Goal: Information Seeking & Learning: Learn about a topic

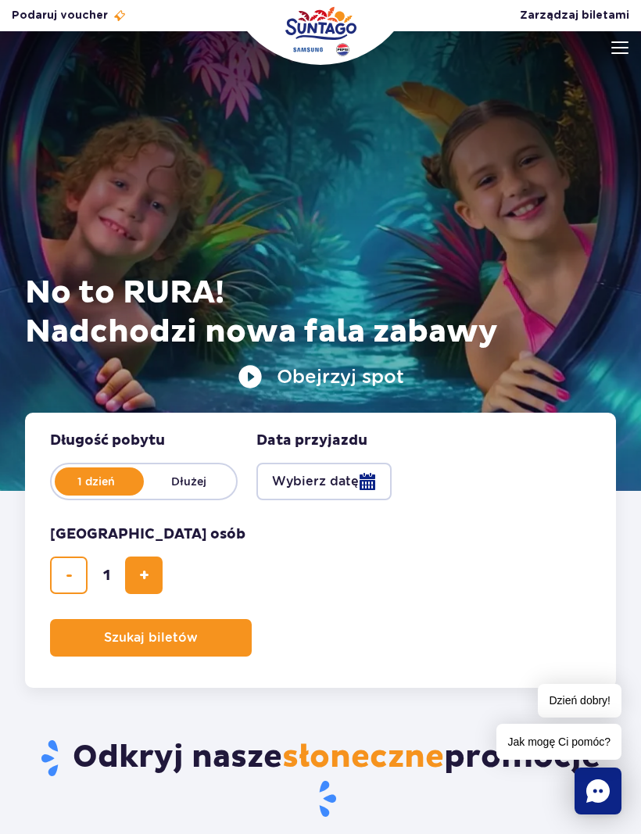
click at [613, 50] on img at bounding box center [619, 47] width 17 height 13
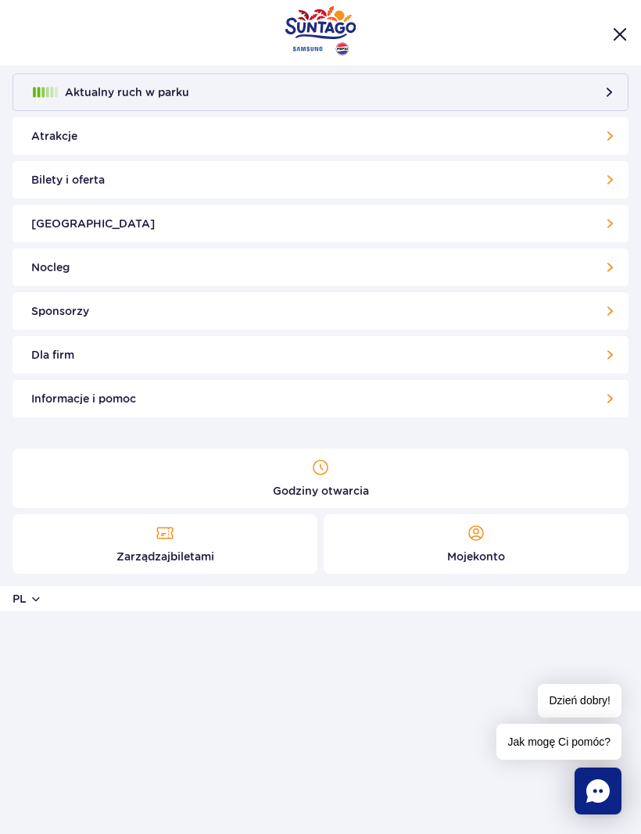
click at [325, 491] on link "Godziny otwarcia" at bounding box center [321, 478] width 616 height 59
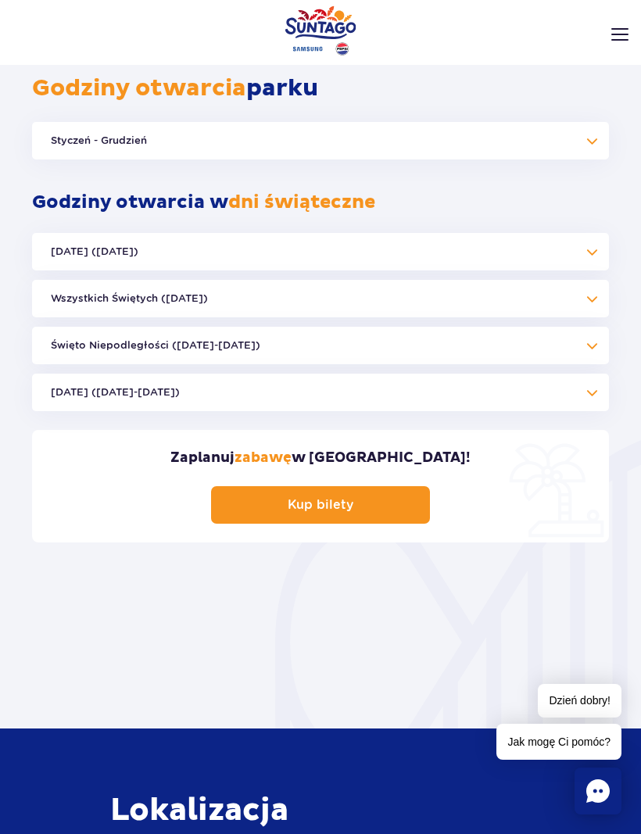
click at [556, 152] on button "Styczeń - Grudzień" at bounding box center [320, 141] width 577 height 38
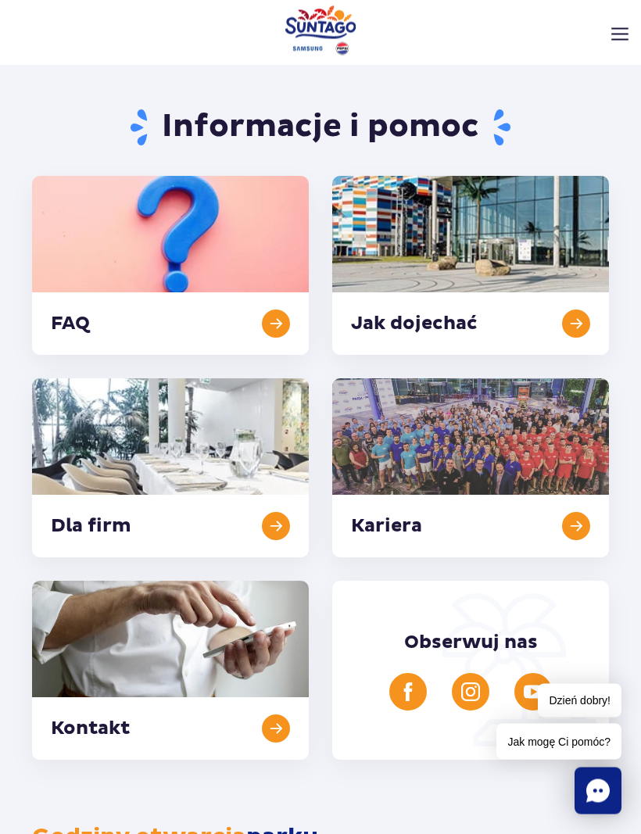
scroll to position [9, 0]
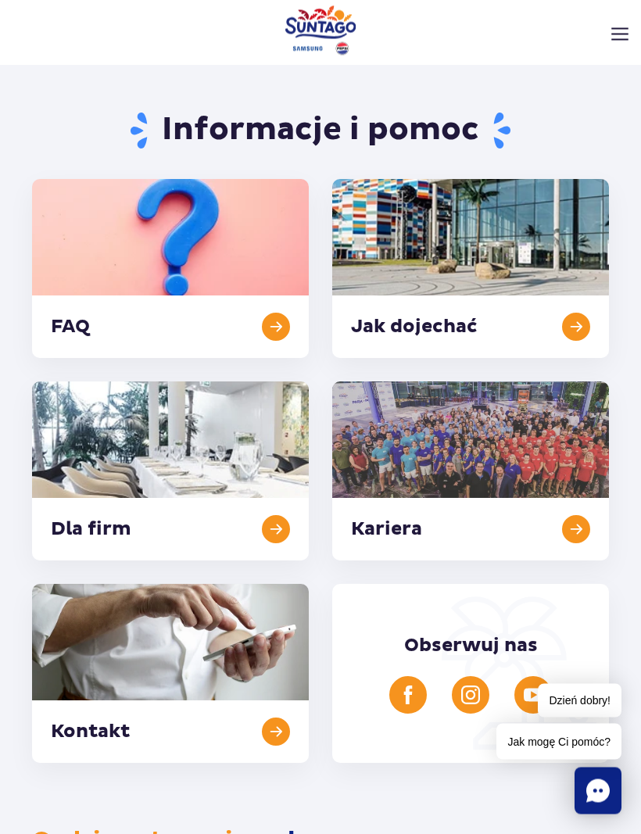
click at [572, 325] on link at bounding box center [470, 269] width 277 height 179
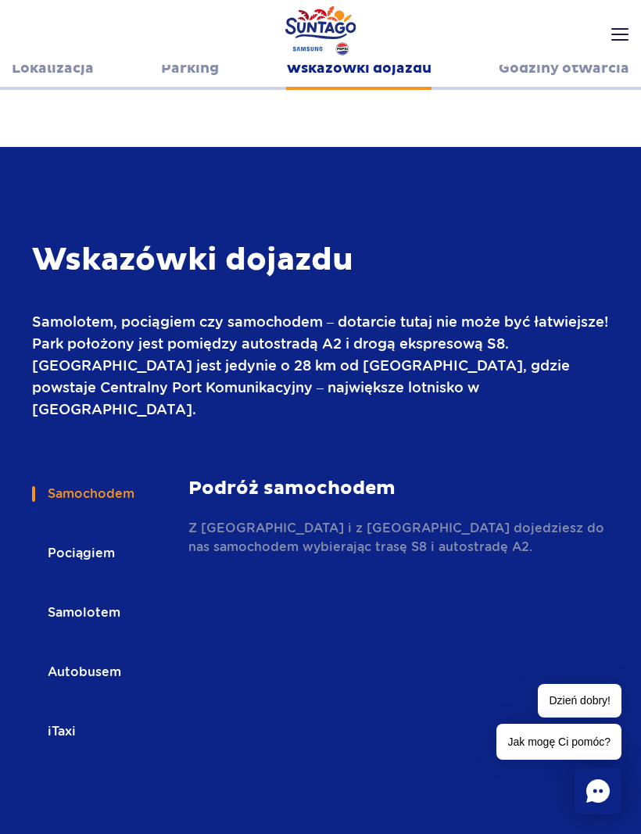
click at [108, 655] on button "Autobusem" at bounding box center [83, 672] width 102 height 34
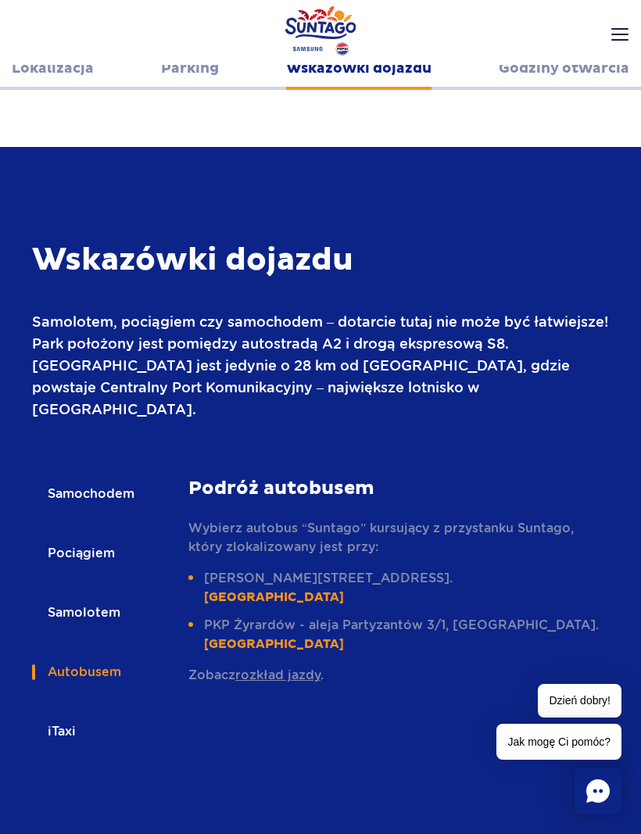
click at [297, 667] on link "rozkład jazdy" at bounding box center [277, 674] width 85 height 15
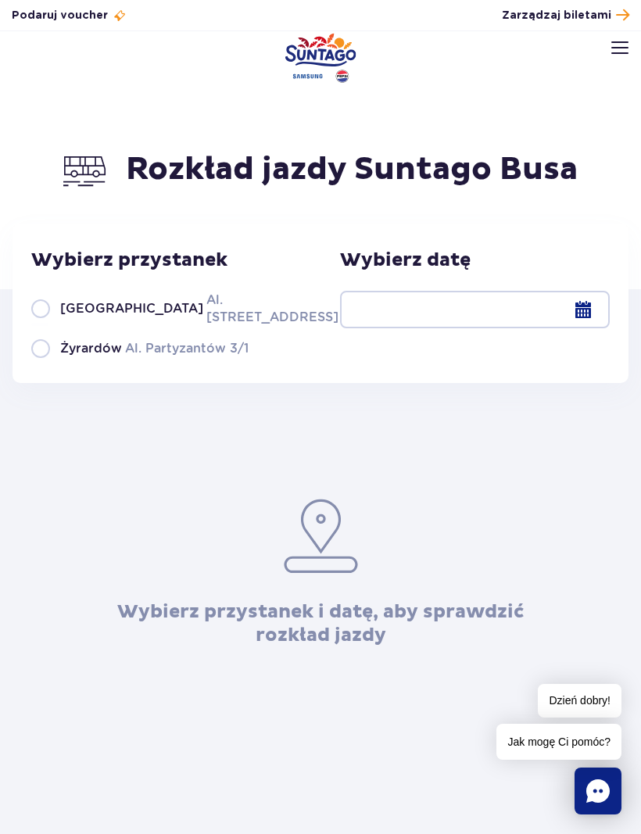
click at [38, 309] on label "Warszawa Al. [STREET_ADDRESS]" at bounding box center [175, 308] width 289 height 35
click at [38, 323] on input "Warszawa Al. [STREET_ADDRESS]" at bounding box center [39, 324] width 17 height 3
radio input "true"
click at [509, 323] on div at bounding box center [475, 310] width 270 height 38
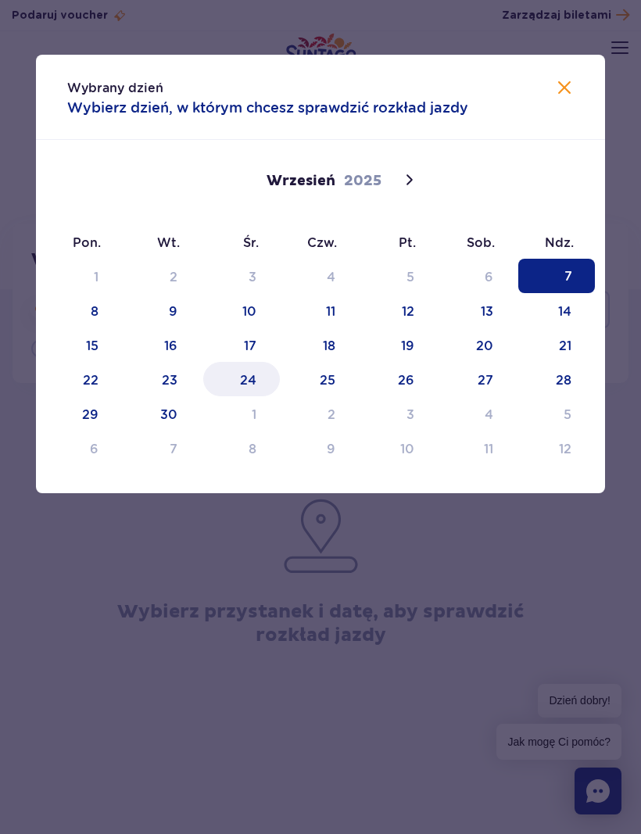
click at [253, 379] on span "24" at bounding box center [241, 379] width 77 height 34
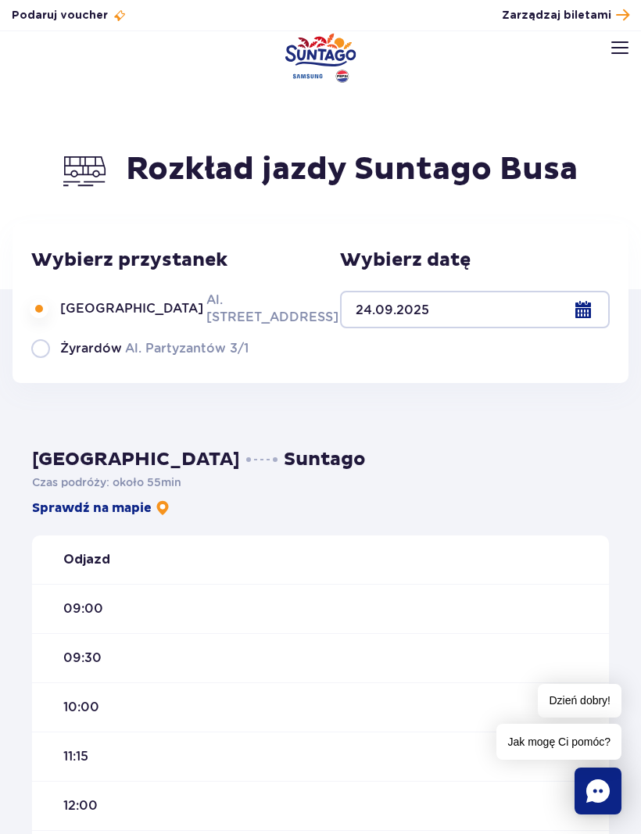
click at [622, 49] on img at bounding box center [619, 47] width 17 height 13
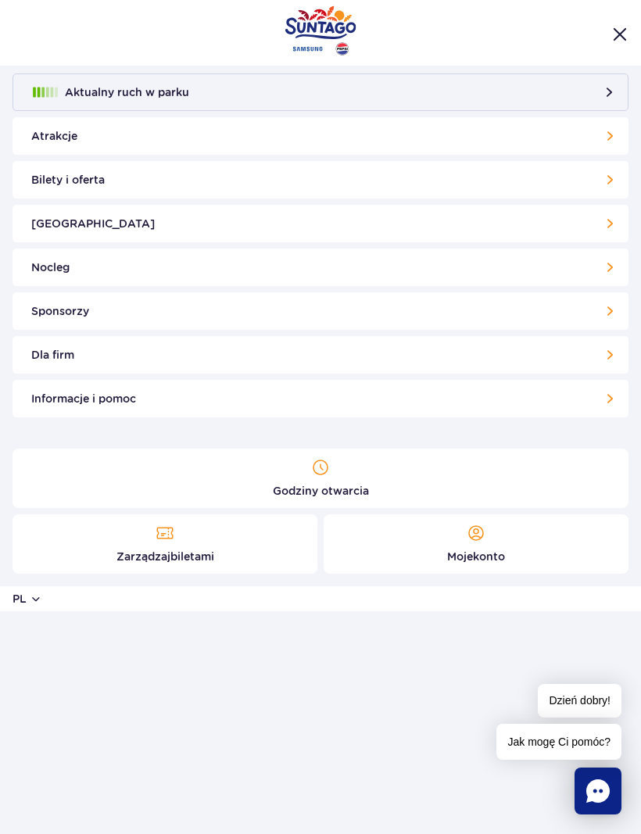
click at [407, 123] on link "Atrakcje" at bounding box center [321, 136] width 616 height 38
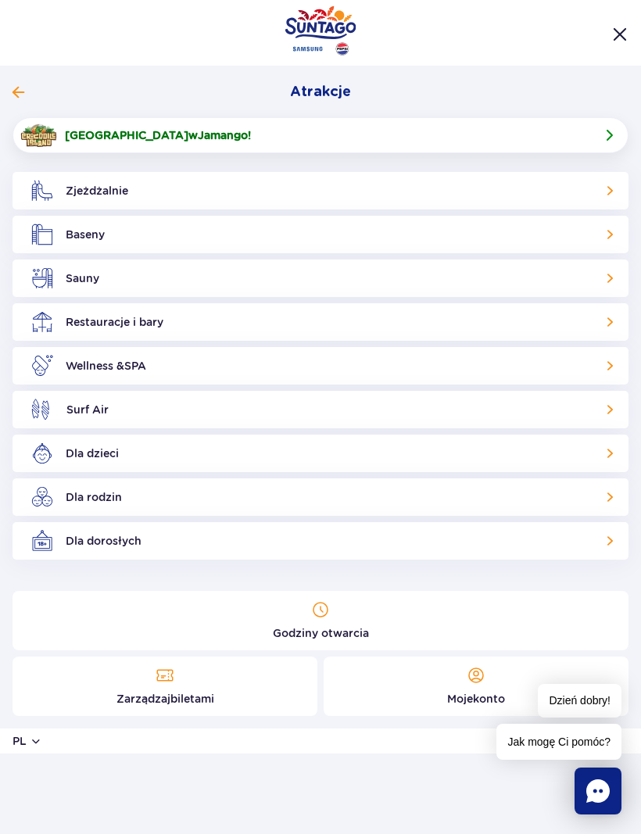
click at [9, 93] on ul "Aktualny ruch w parku Atrakcje Zjeżdżalnie Aster Rainbow Narval Więcej Baseny B…" at bounding box center [320, 328] width 641 height 525
click at [20, 80] on li "Atrakcje Zjeżdżalnie Aster Rainbow Narval Więcej Baseny Basen Termalny Mamba Rz…" at bounding box center [321, 316] width 616 height 486
click at [24, 92] on button "Atrakcje" at bounding box center [314, 92] width 603 height 19
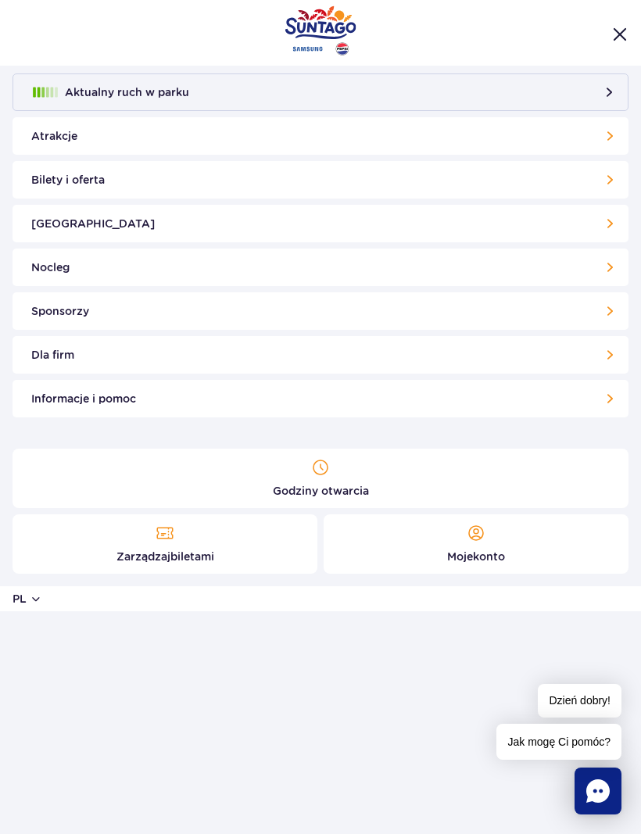
click at [354, 100] on button "Aktualny ruch w parku" at bounding box center [321, 92] width 616 height 38
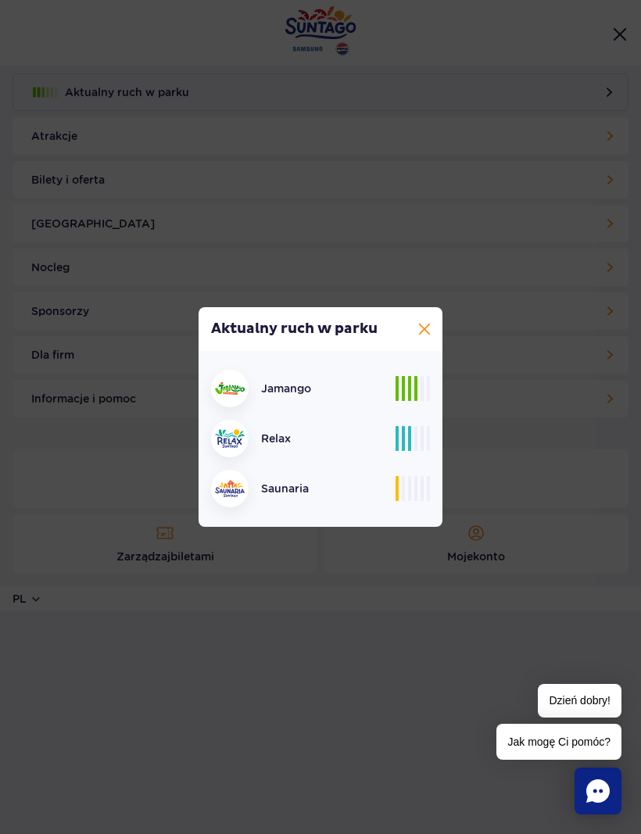
click at [420, 336] on button at bounding box center [424, 329] width 19 height 19
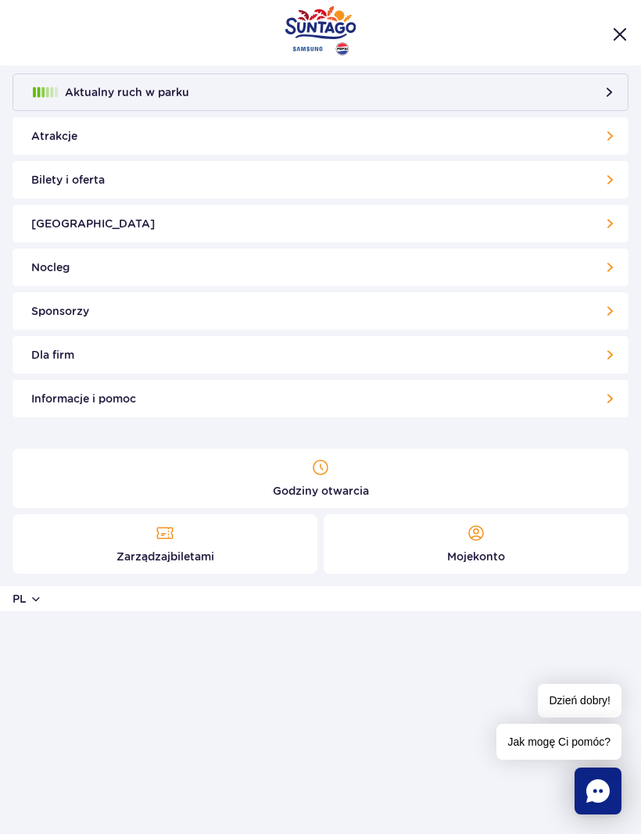
click at [574, 218] on link "Poznaj park" at bounding box center [321, 224] width 616 height 38
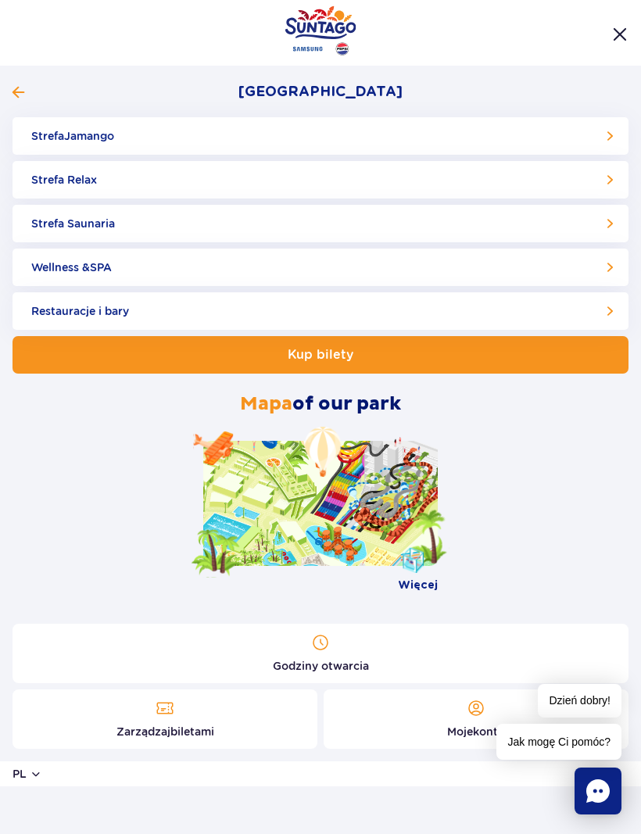
click at [475, 314] on link "Restauracje i bary" at bounding box center [321, 311] width 616 height 38
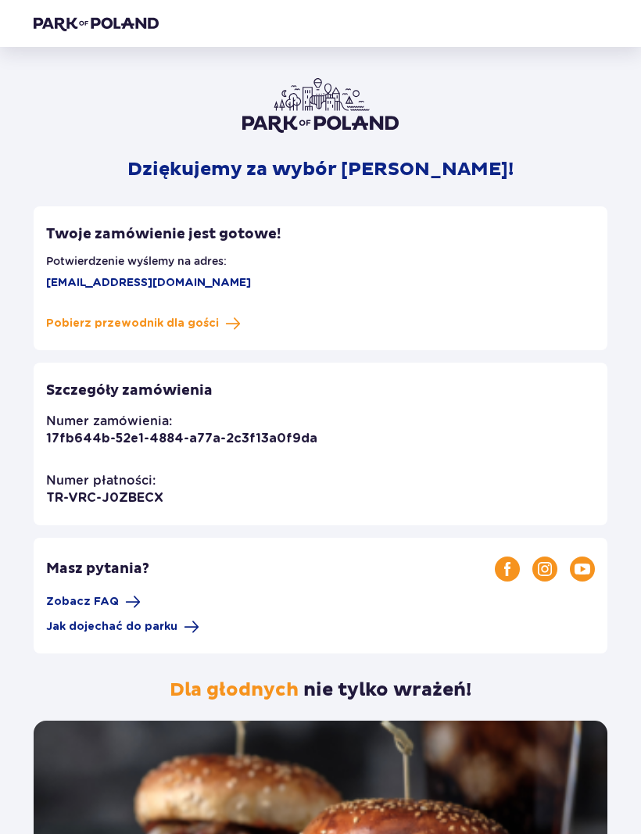
click at [204, 323] on span "Pobierz przewodnik dla gości" at bounding box center [132, 324] width 173 height 16
click at [225, 325] on span at bounding box center [233, 324] width 16 height 16
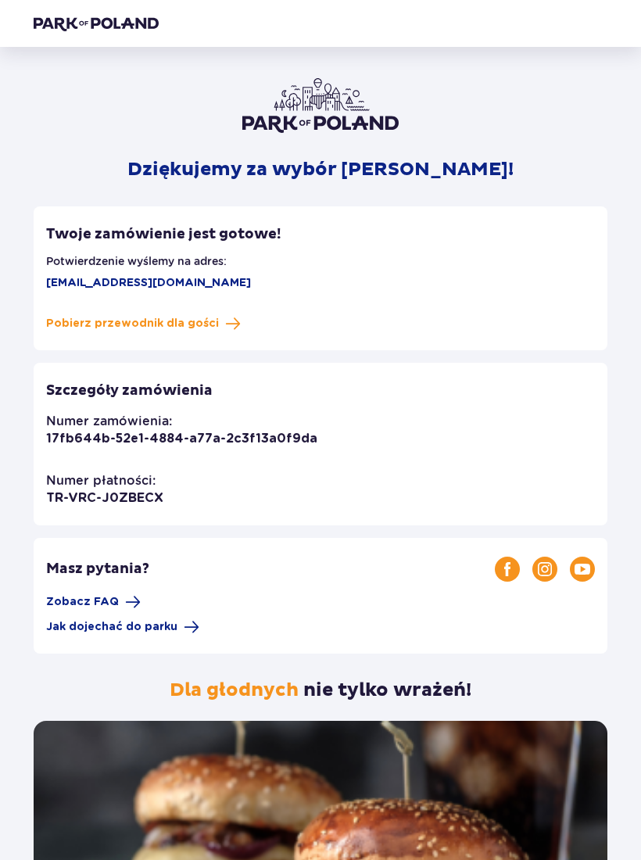
click at [132, 20] on img at bounding box center [96, 24] width 125 height 16
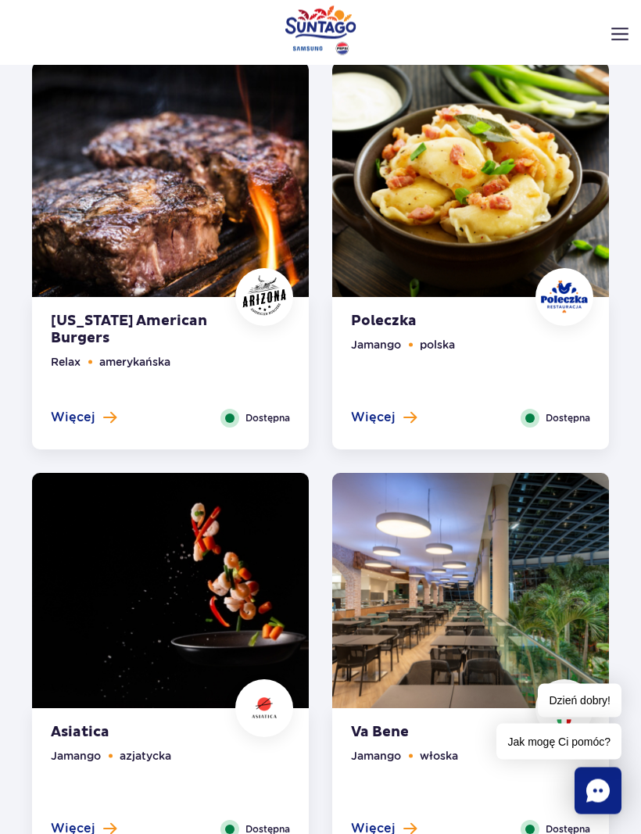
click at [399, 424] on button "Więcej" at bounding box center [384, 417] width 66 height 17
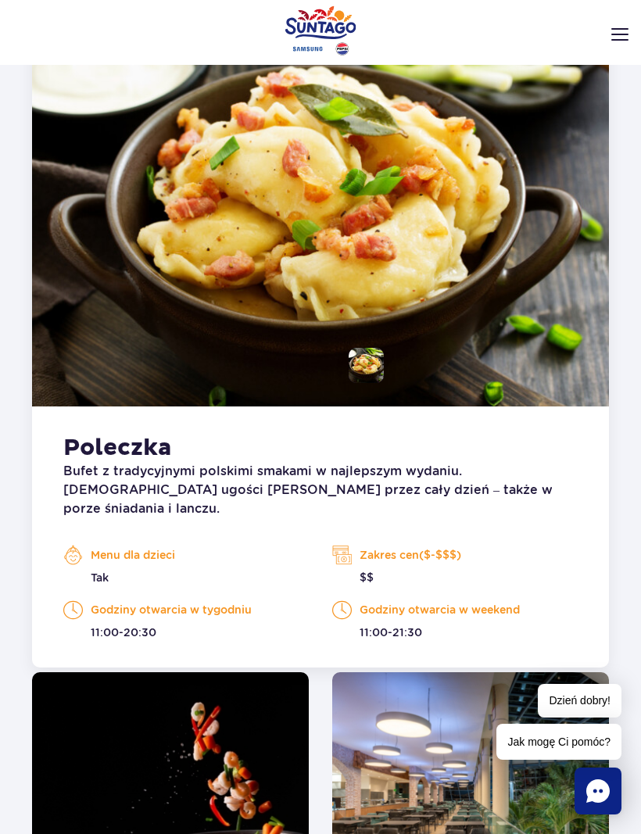
scroll to position [1012, 0]
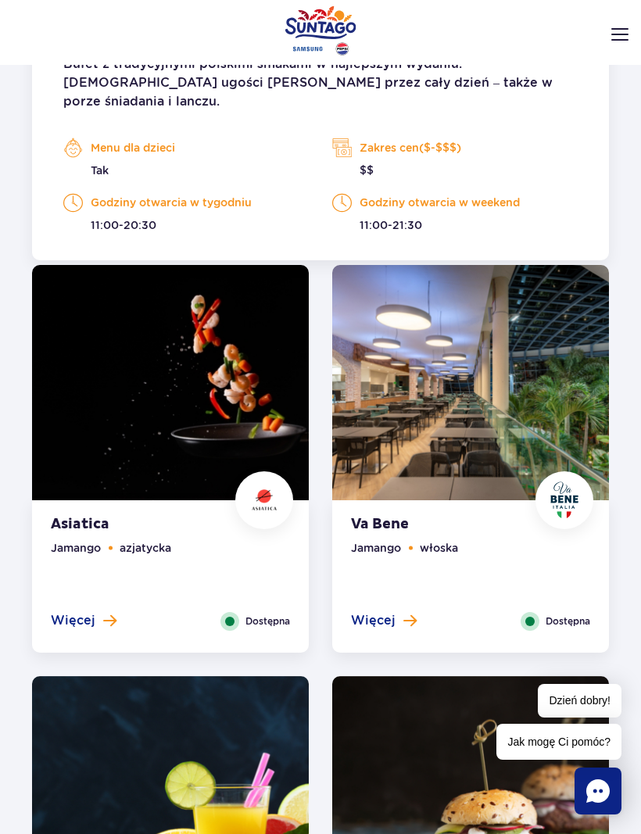
click at [110, 615] on span at bounding box center [109, 620] width 13 height 14
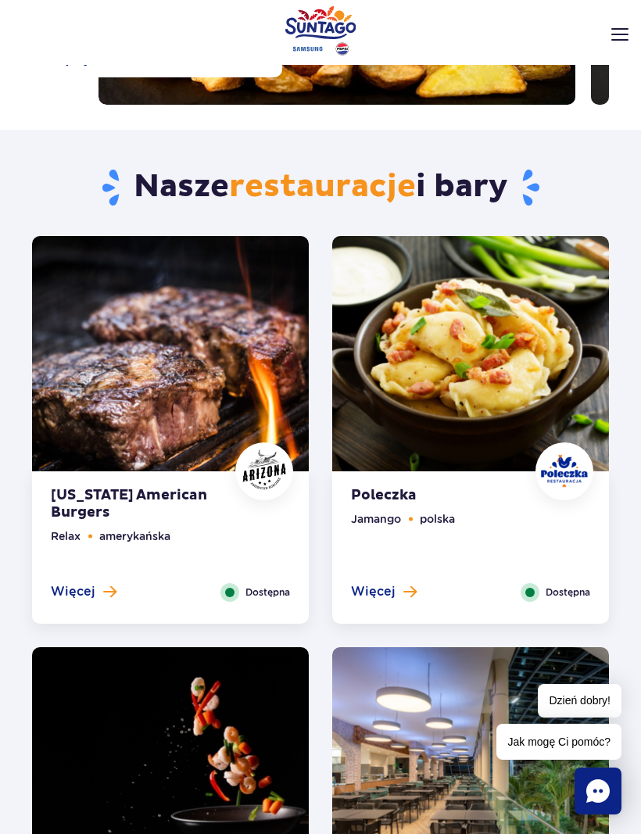
click at [113, 583] on button "Więcej" at bounding box center [84, 591] width 66 height 17
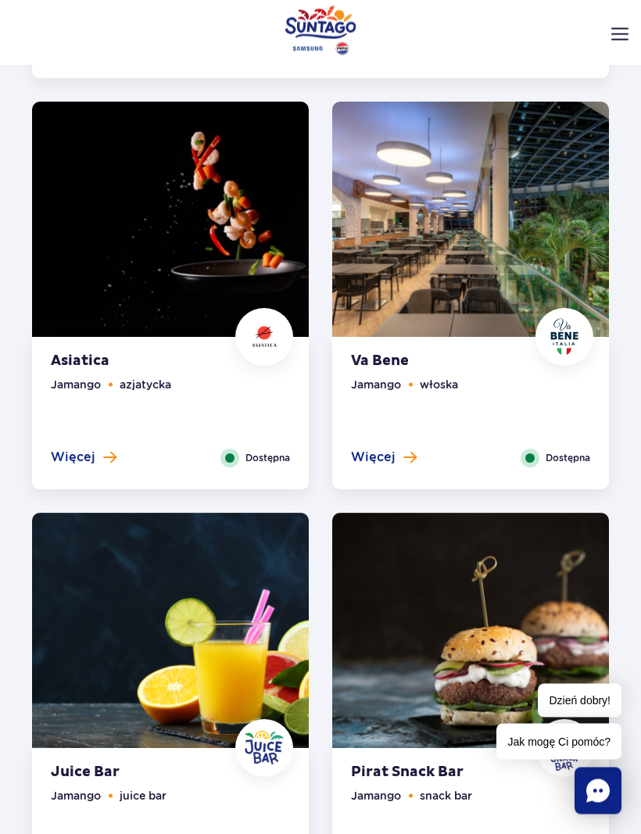
click at [399, 459] on button "Więcej" at bounding box center [384, 457] width 66 height 17
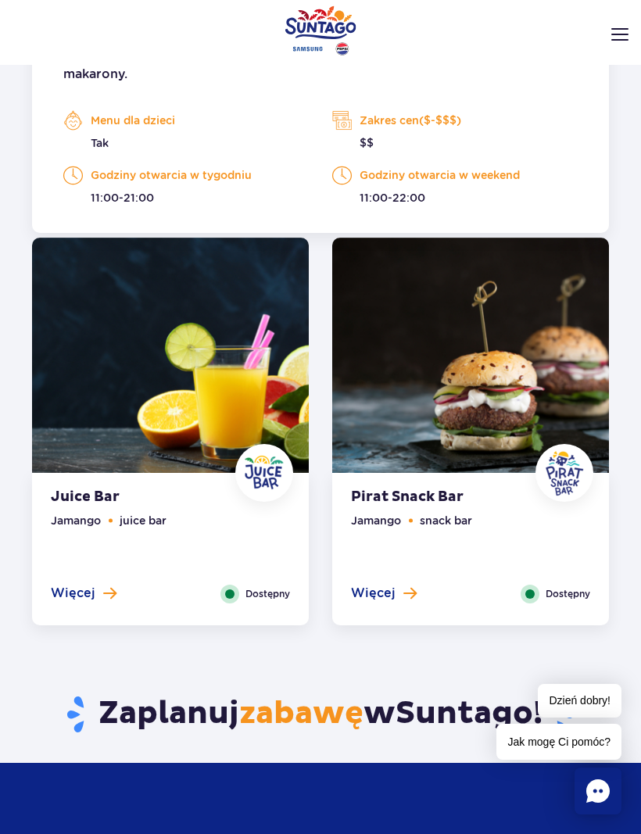
click at [100, 594] on button "Więcej" at bounding box center [84, 592] width 66 height 17
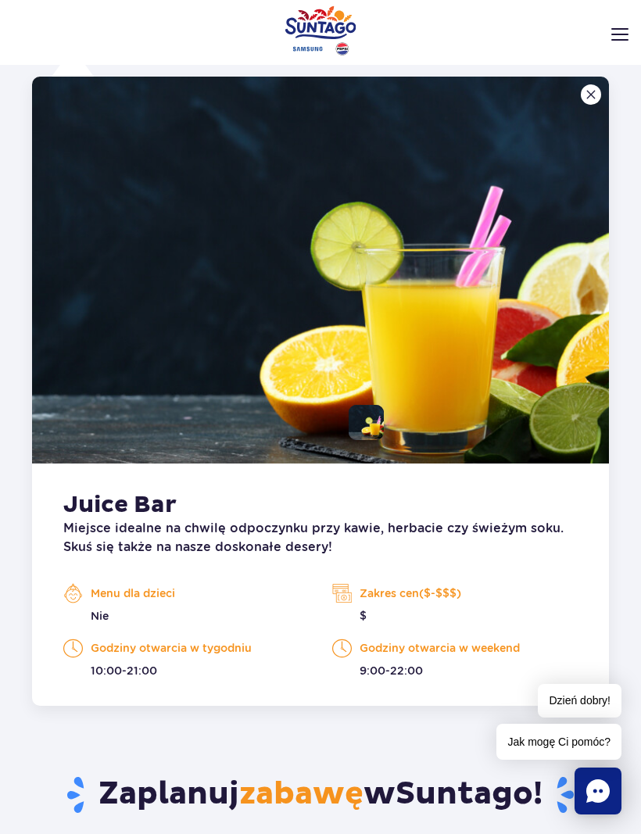
scroll to position [1755, 0]
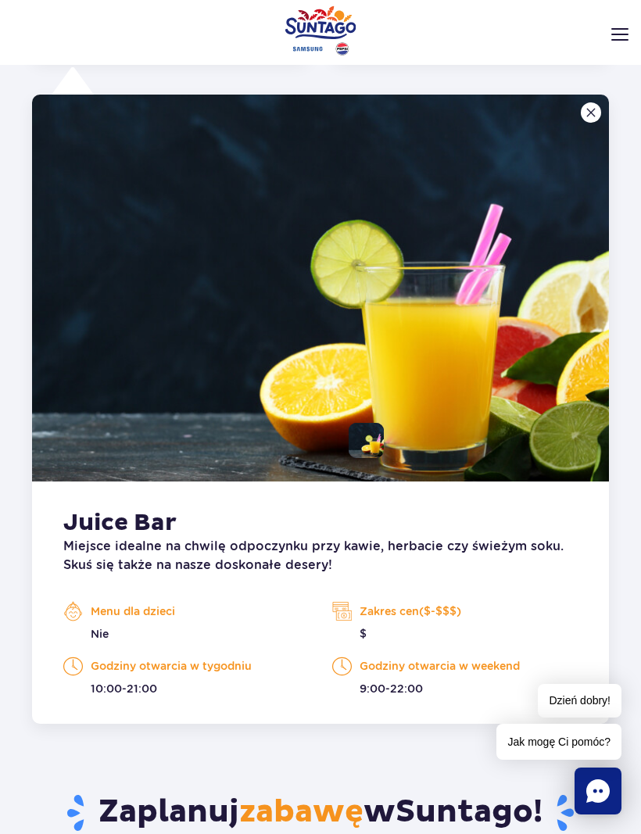
click at [588, 115] on img at bounding box center [590, 112] width 9 height 9
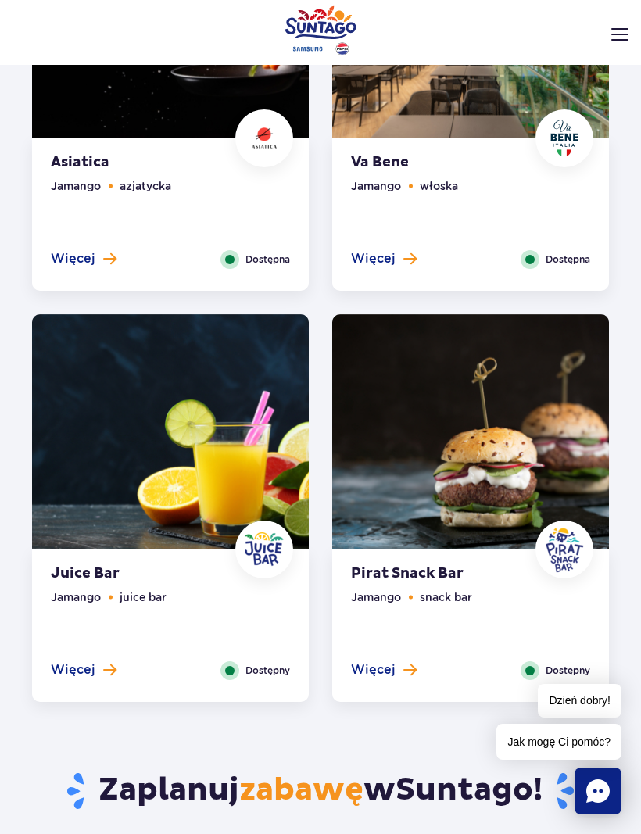
scroll to position [1112, 0]
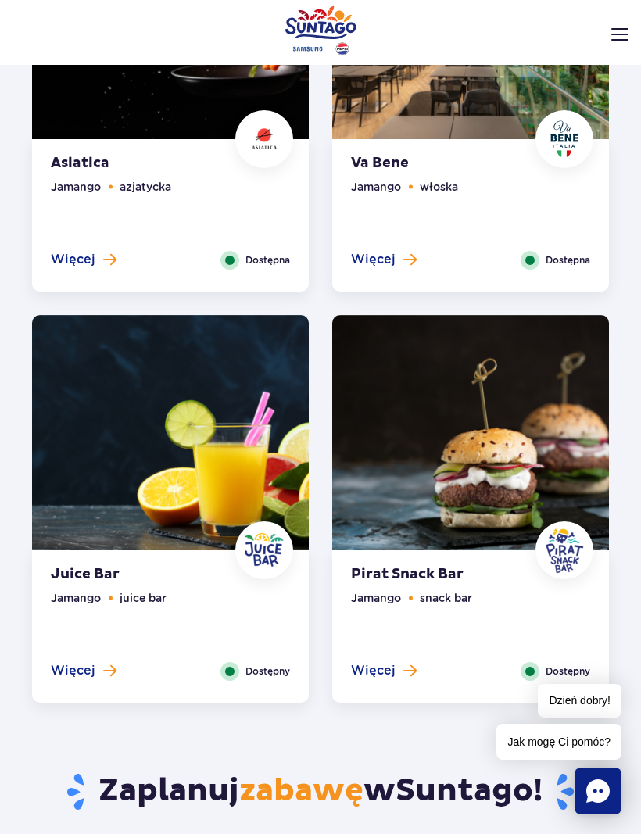
click at [414, 665] on span at bounding box center [409, 670] width 13 height 14
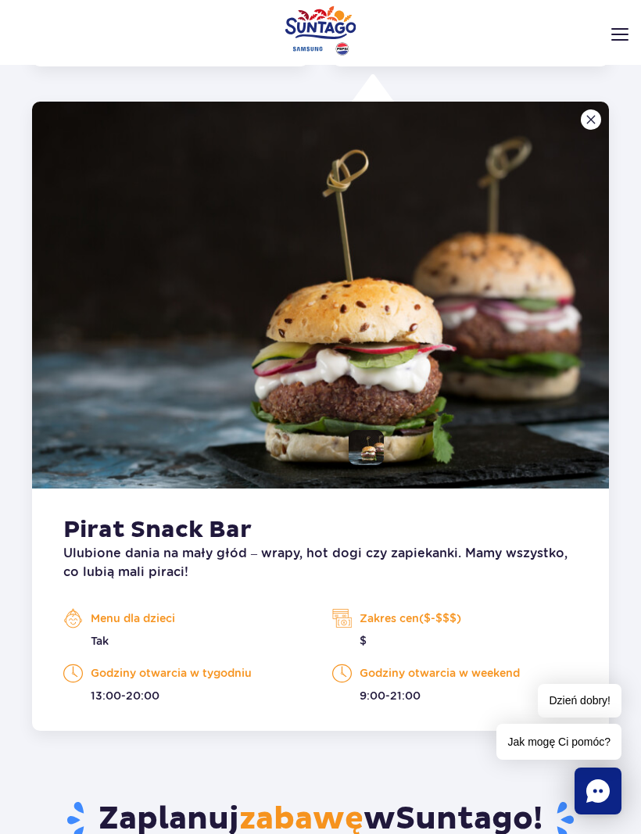
scroll to position [1747, 0]
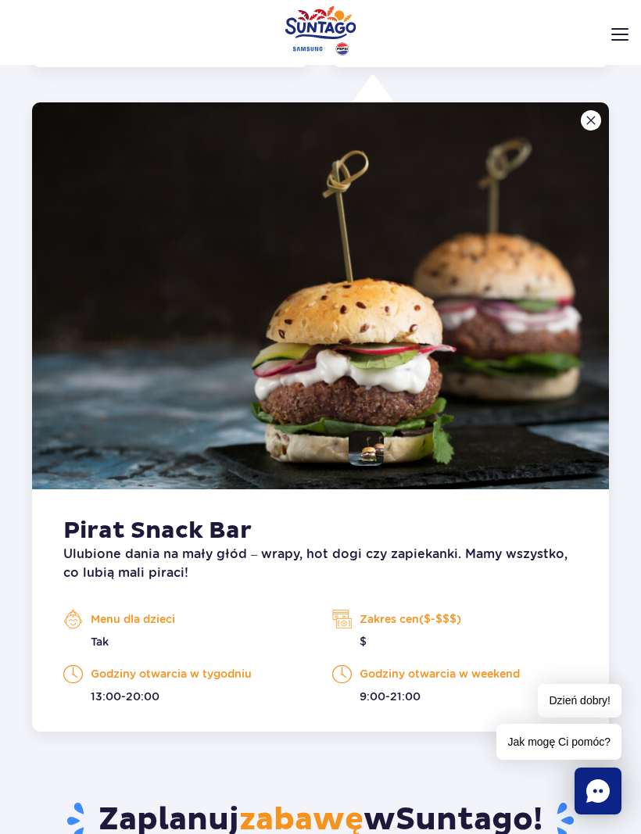
click at [587, 126] on button at bounding box center [591, 120] width 20 height 20
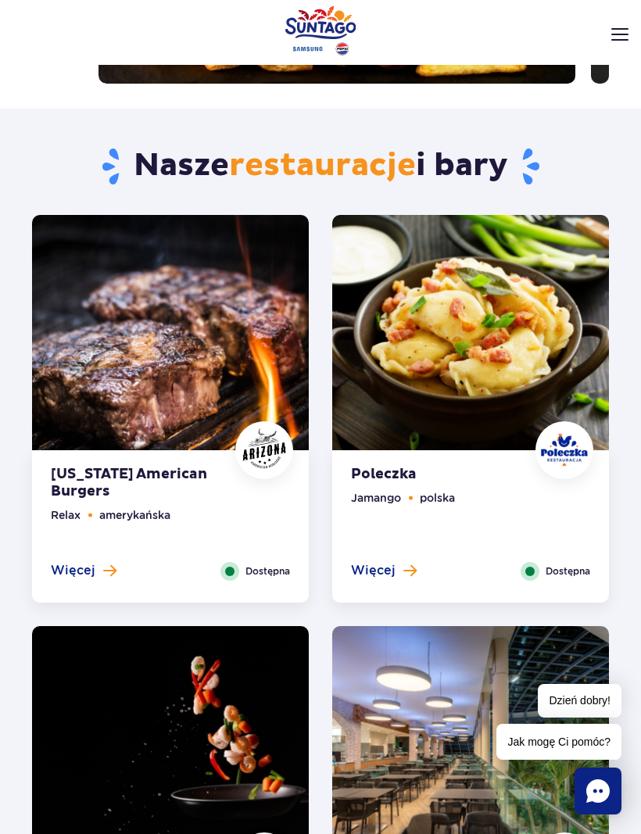
scroll to position [0, 0]
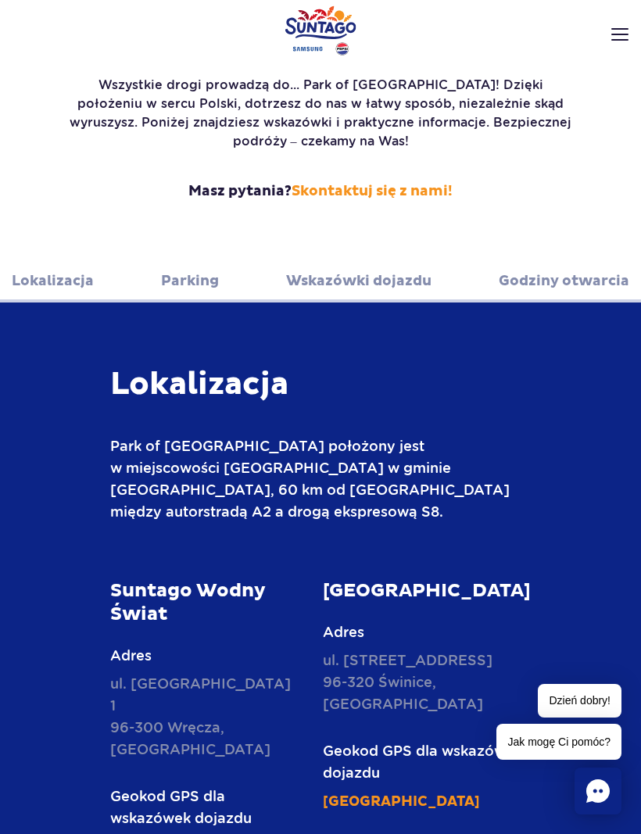
scroll to position [226, 0]
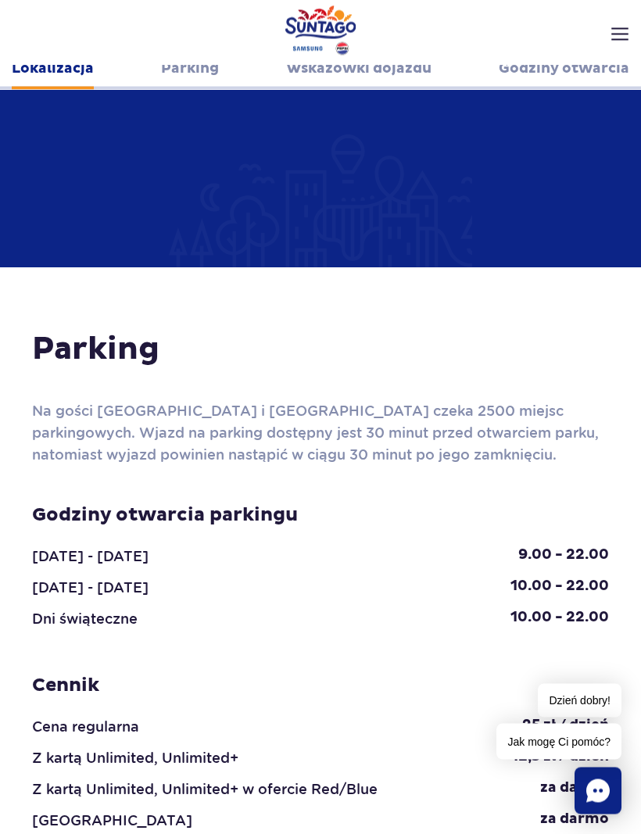
scroll to position [1406, 0]
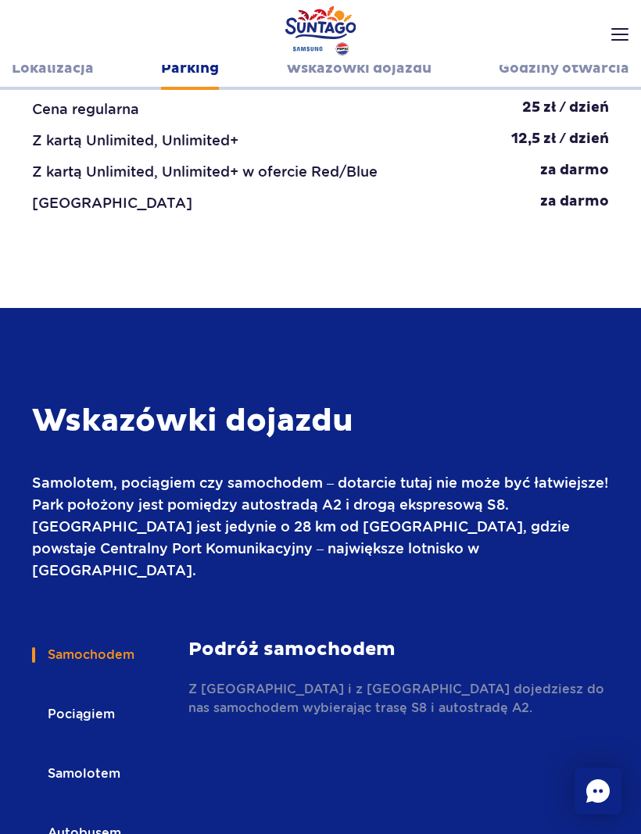
scroll to position [2079, 0]
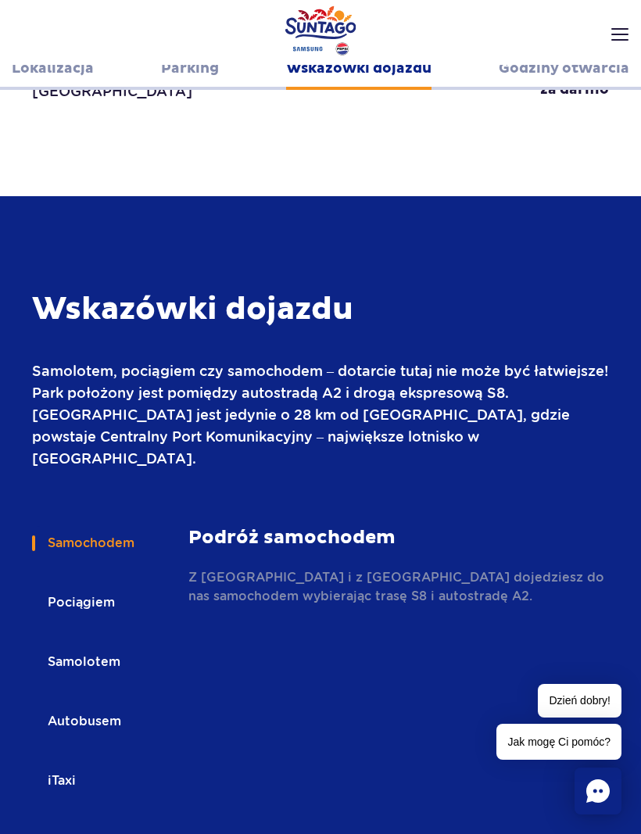
click at [94, 585] on button "Pociągiem" at bounding box center [80, 602] width 96 height 34
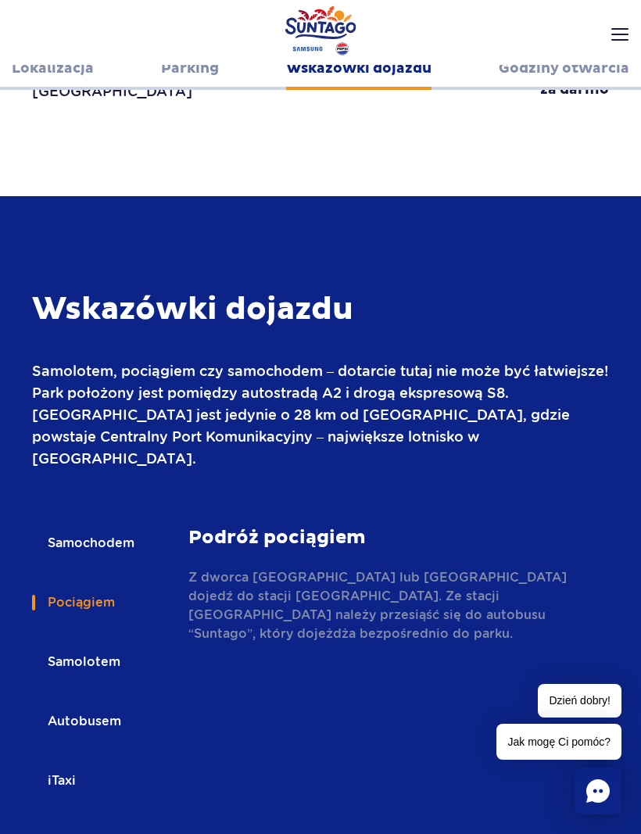
click at [102, 704] on button "Autobusem" at bounding box center [83, 721] width 102 height 34
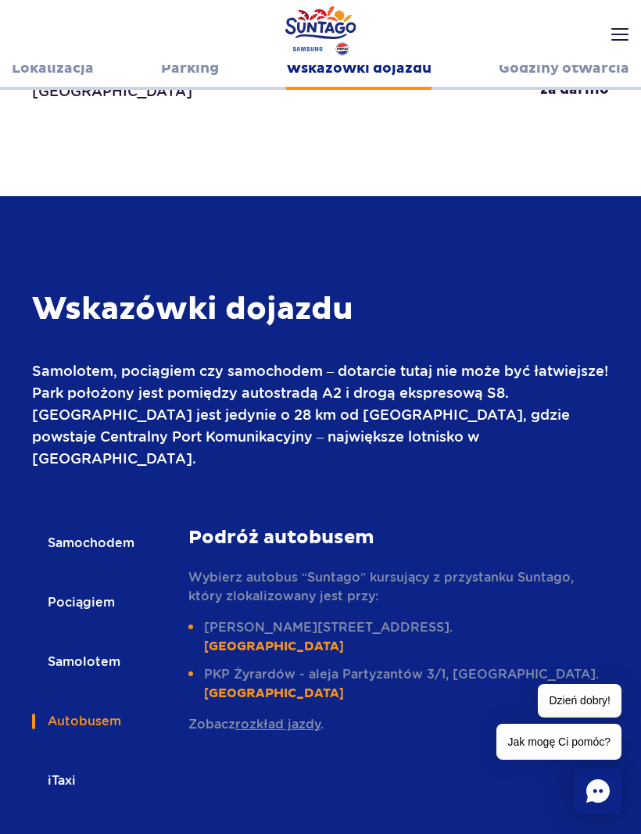
click at [344, 638] on link "52°13'46.34"N, 20°59'51.01"E" at bounding box center [274, 646] width 140 height 16
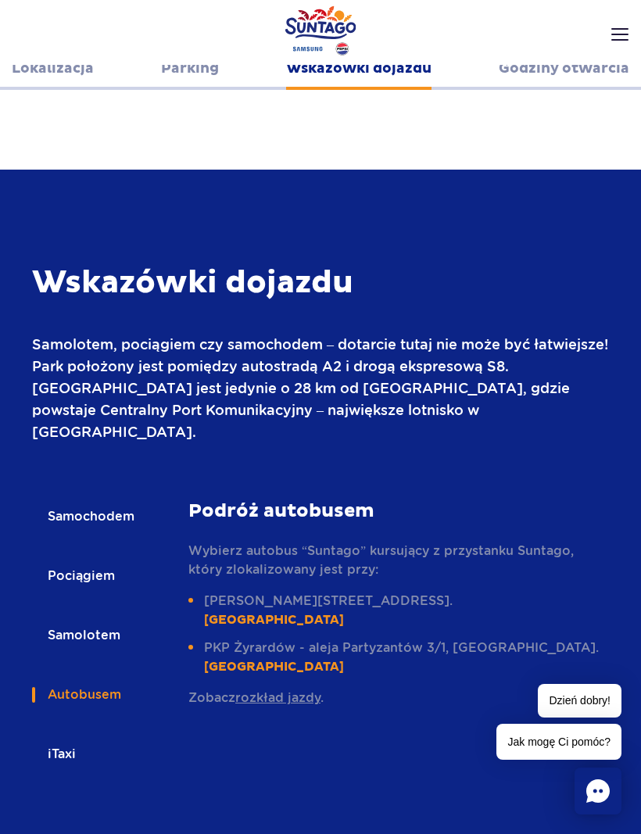
click at [93, 618] on button "Samolotem" at bounding box center [83, 635] width 102 height 34
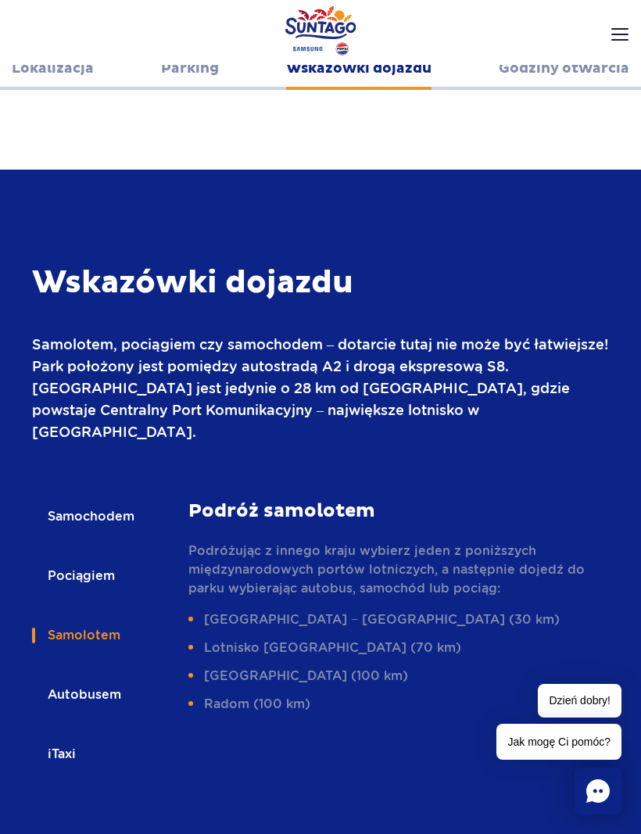
click at [101, 677] on button "Autobusem" at bounding box center [83, 694] width 102 height 34
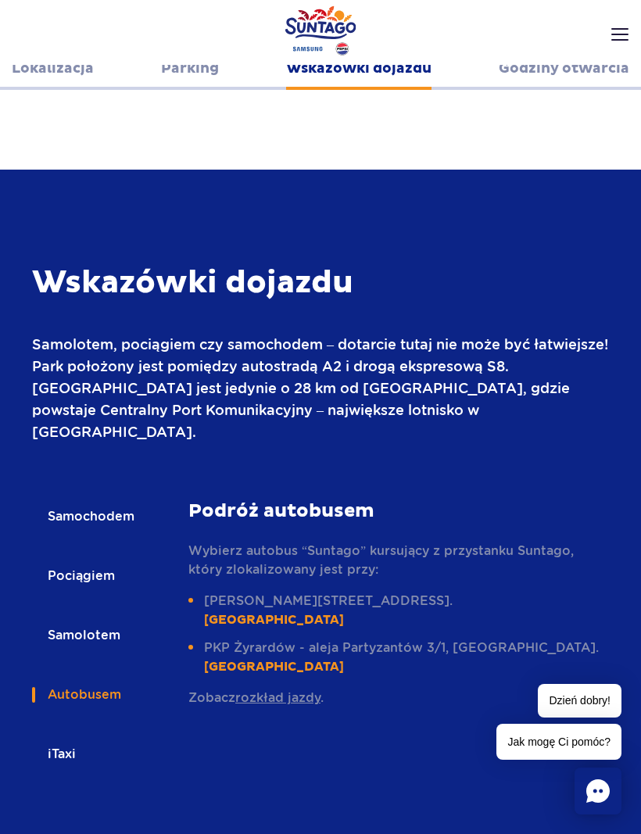
click at [65, 737] on button "iTaxi" at bounding box center [60, 754] width 57 height 34
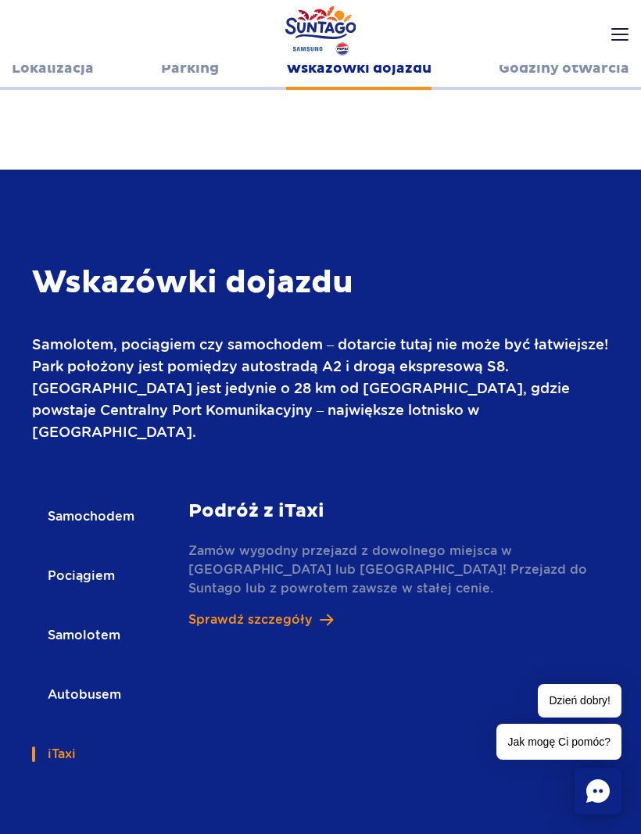
click at [307, 610] on p "Sprawdź szczegóły" at bounding box center [249, 619] width 123 height 19
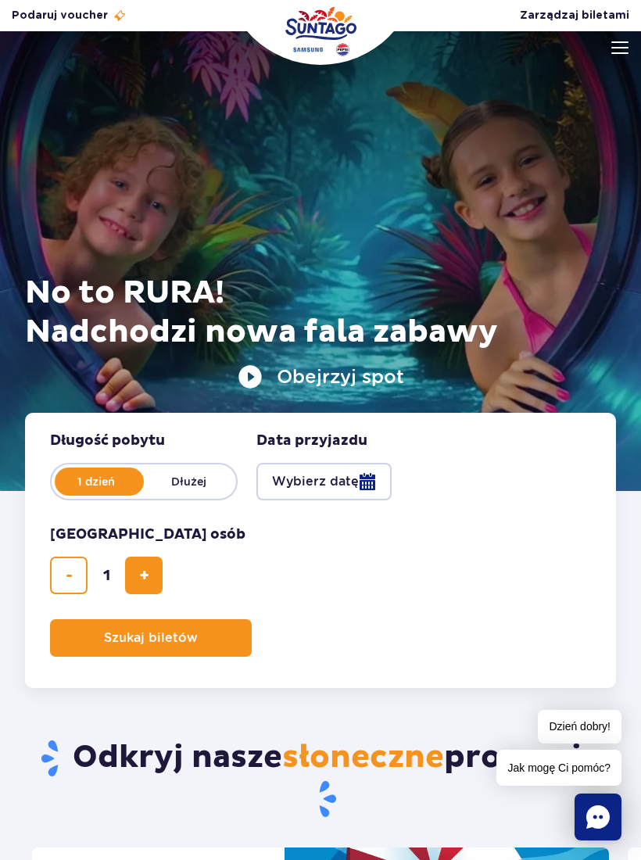
click at [613, 51] on img at bounding box center [619, 47] width 17 height 13
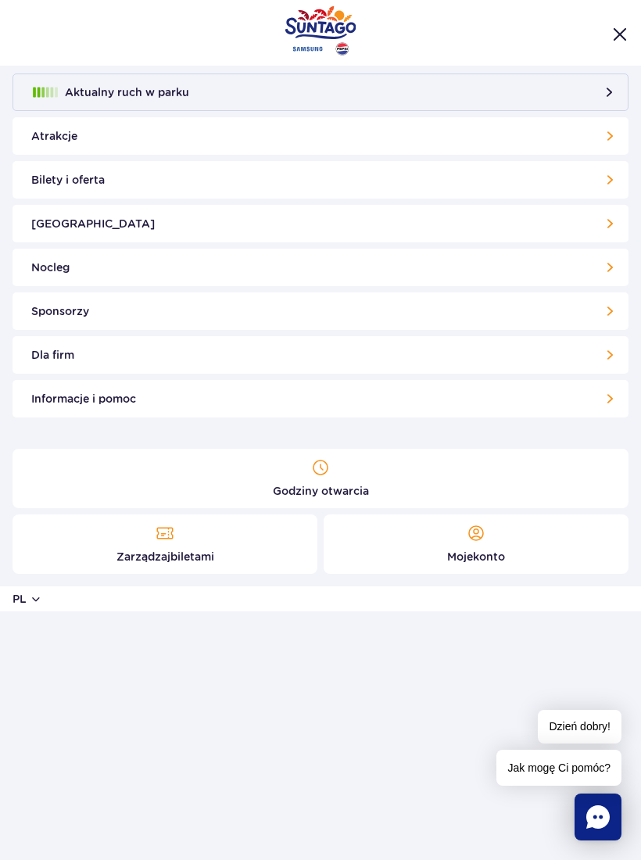
click at [538, 132] on link "Atrakcje" at bounding box center [321, 136] width 616 height 38
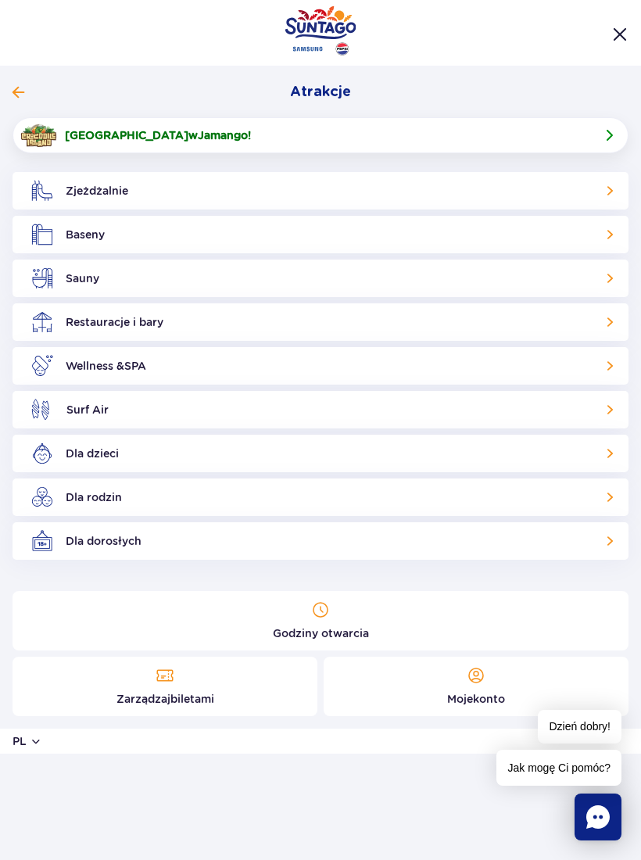
click at [523, 541] on link "Dla dorosłych" at bounding box center [321, 541] width 616 height 38
click at [372, 192] on link "Zjeżdżalnie" at bounding box center [321, 191] width 616 height 38
click at [257, 233] on link "Baseny" at bounding box center [321, 235] width 616 height 38
click at [540, 276] on link "Sauny" at bounding box center [321, 278] width 616 height 38
click at [315, 330] on link "Restauracje i bary" at bounding box center [321, 322] width 616 height 38
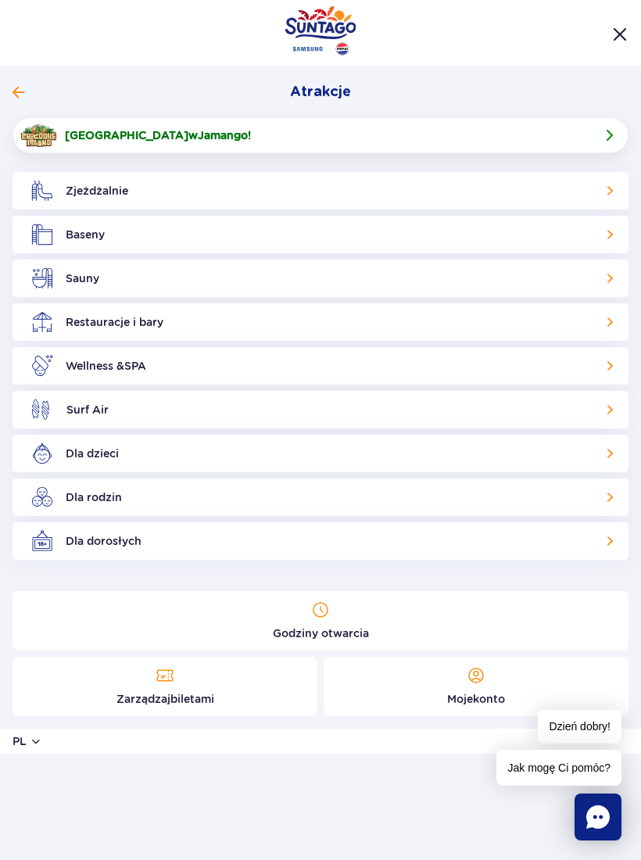
click at [296, 369] on link "Wellness & SPA" at bounding box center [321, 366] width 616 height 38
click at [295, 415] on link "Surf Air" at bounding box center [321, 410] width 616 height 38
click at [458, 443] on link "Dla dzieci" at bounding box center [321, 453] width 616 height 38
click at [596, 184] on link "Zjeżdżalnie" at bounding box center [321, 191] width 616 height 38
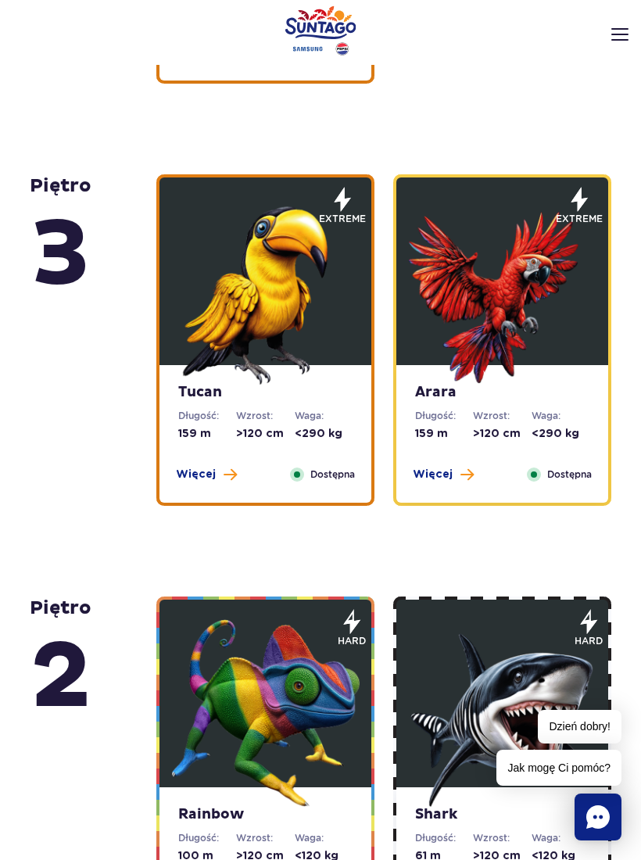
scroll to position [2477, 0]
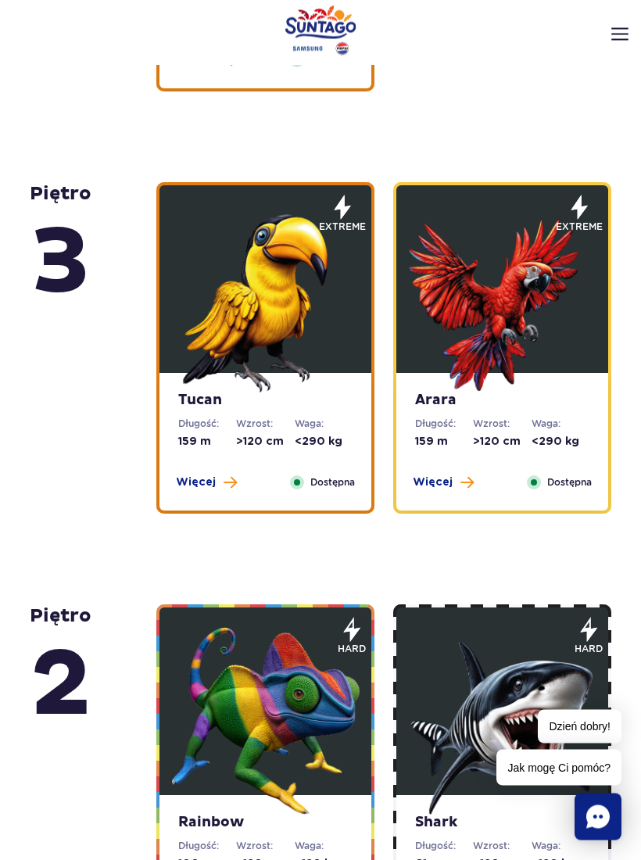
click at [447, 484] on span "Więcej" at bounding box center [433, 483] width 40 height 16
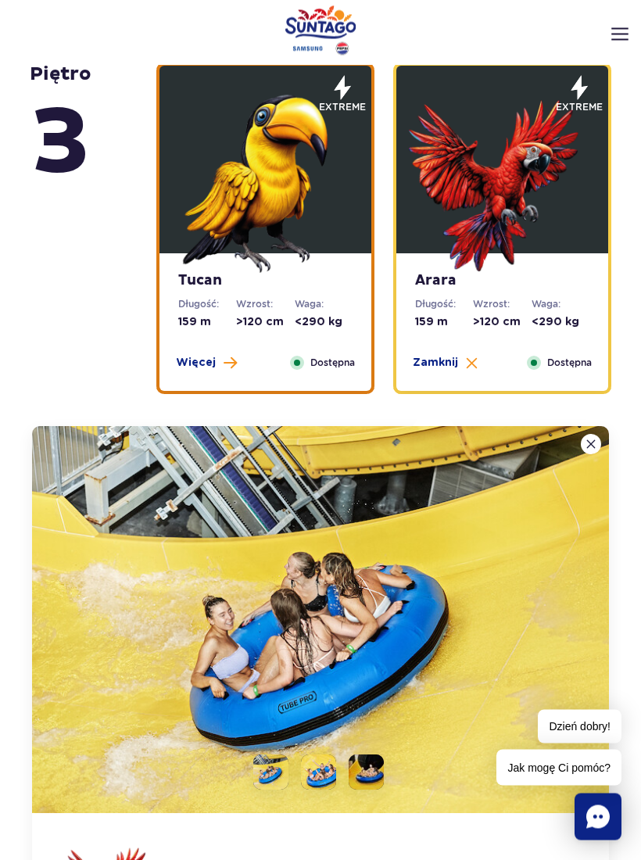
scroll to position [2597, 0]
click at [584, 449] on button at bounding box center [591, 444] width 20 height 20
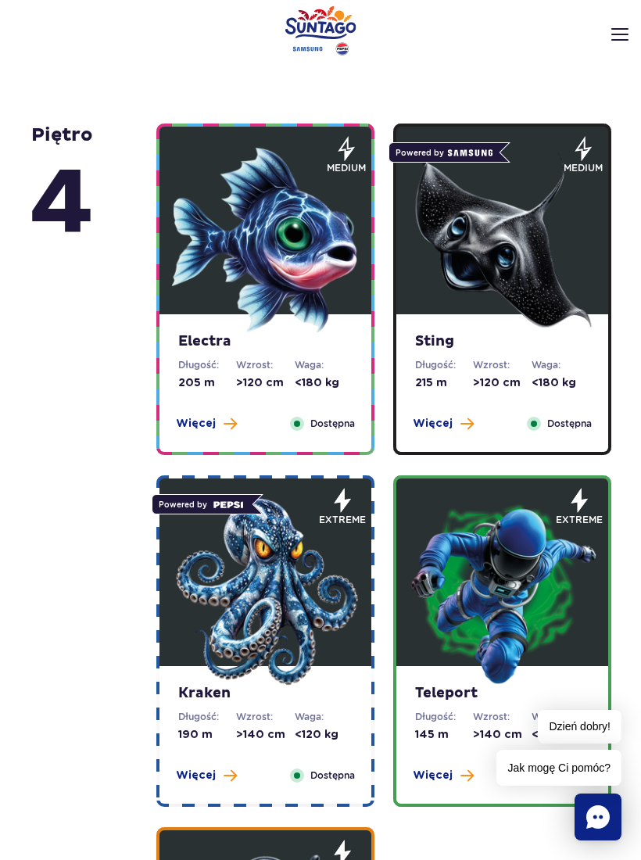
scroll to position [1406, 0]
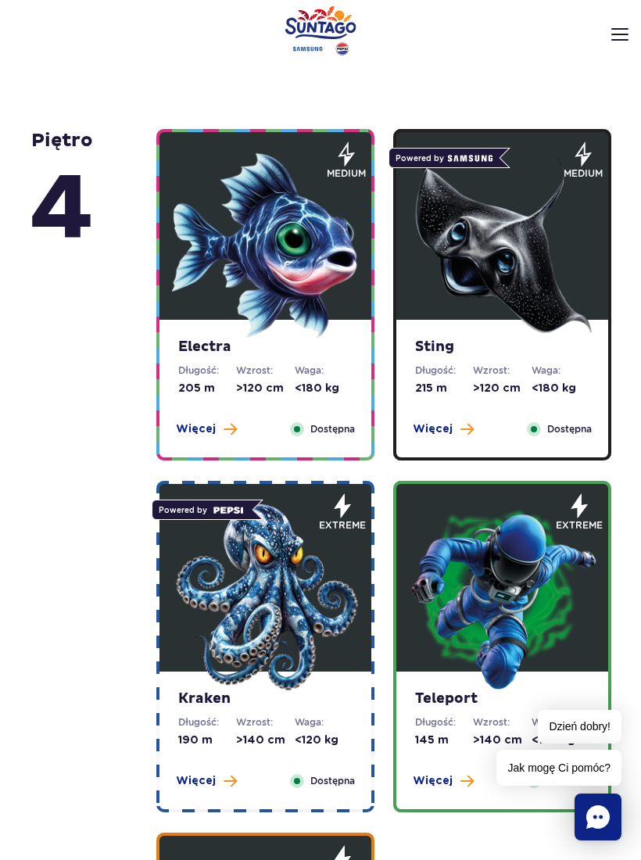
click at [463, 433] on span at bounding box center [466, 429] width 13 height 14
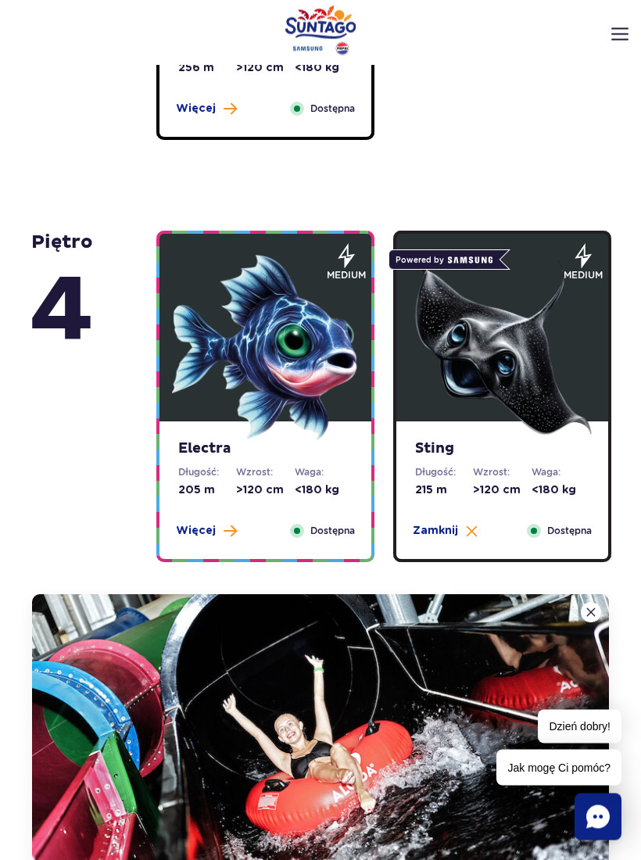
scroll to position [1305, 0]
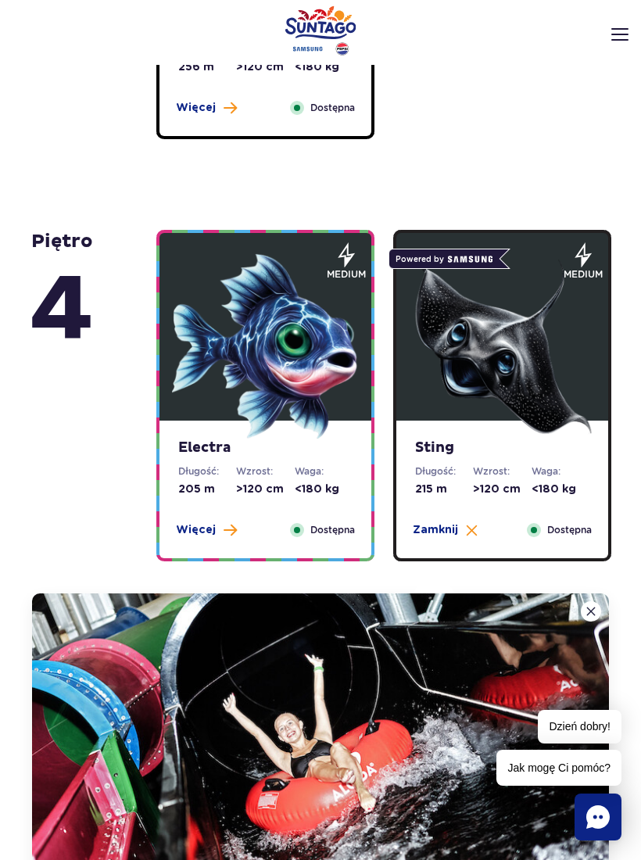
click at [594, 611] on img at bounding box center [590, 610] width 9 height 9
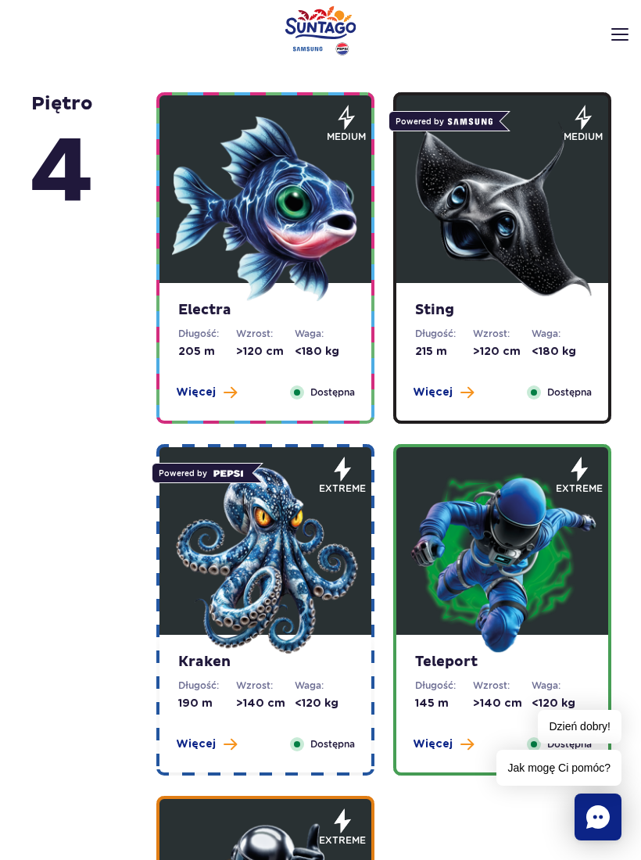
scroll to position [1458, 0]
